Goal: Transaction & Acquisition: Purchase product/service

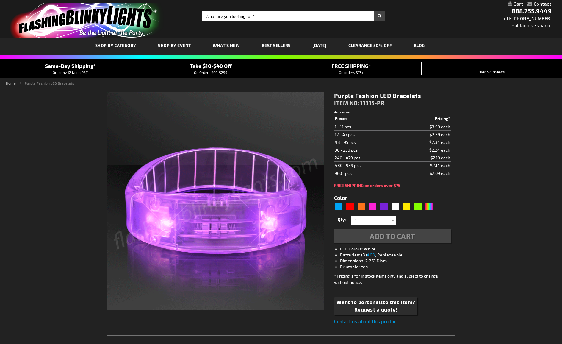
type input "5640"
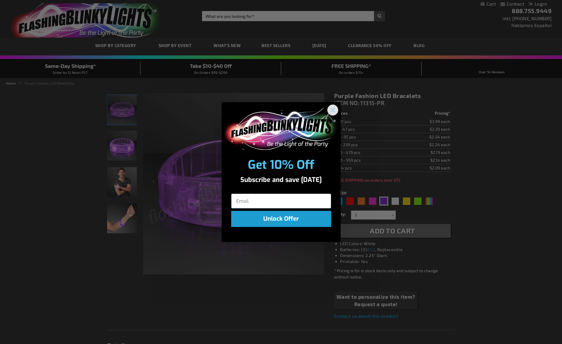
click at [333, 111] on circle "Close dialog" at bounding box center [333, 110] width 10 height 10
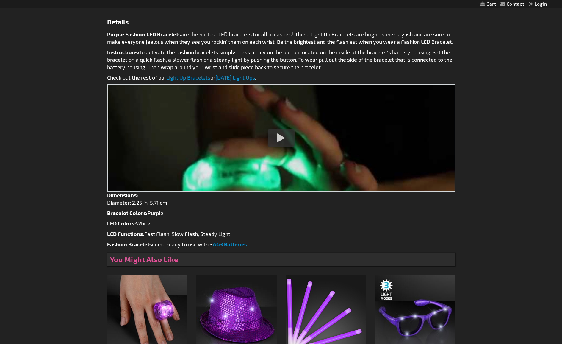
scroll to position [327, 0]
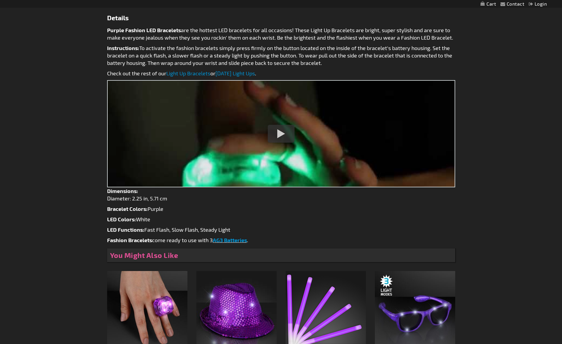
click at [280, 132] on div at bounding box center [281, 134] width 27 height 18
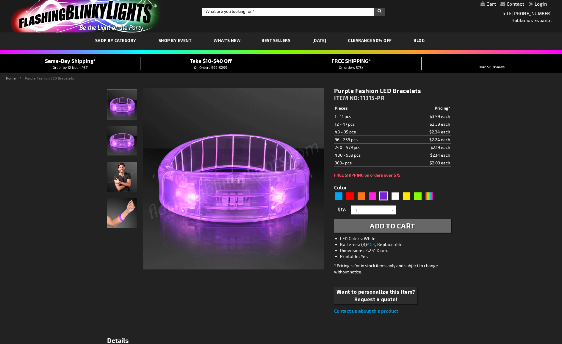
scroll to position [0, 0]
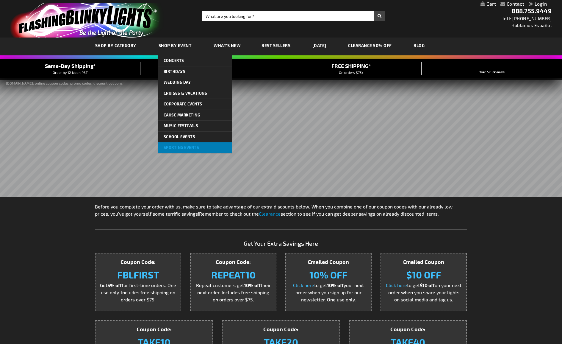
click at [177, 145] on span "Sporting Events" at bounding box center [182, 147] width 36 height 5
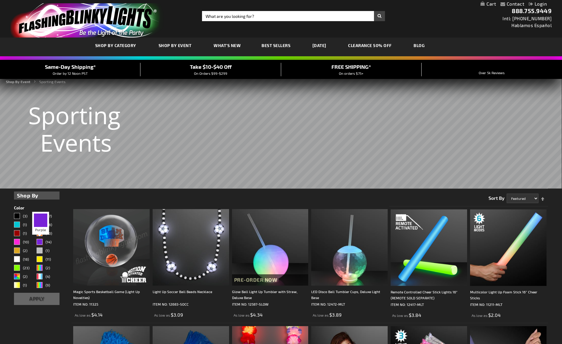
click at [42, 241] on div "Purple" at bounding box center [40, 242] width 6 height 6
click at [35, 297] on button "Apply" at bounding box center [37, 299] width 46 height 12
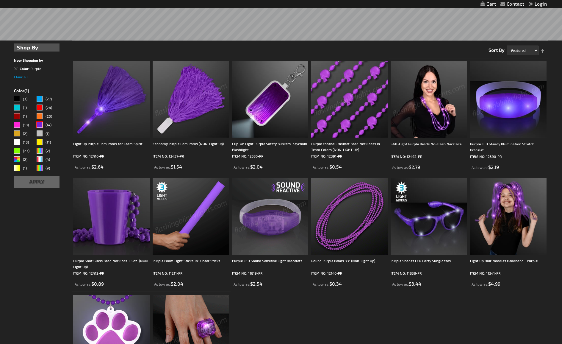
scroll to position [149, 0]
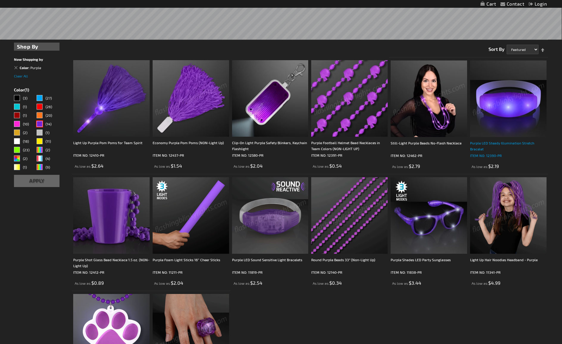
click at [501, 143] on div "Purple LED Steady Illumination Stretch Bracelet" at bounding box center [508, 146] width 77 height 12
